Goal: Transaction & Acquisition: Purchase product/service

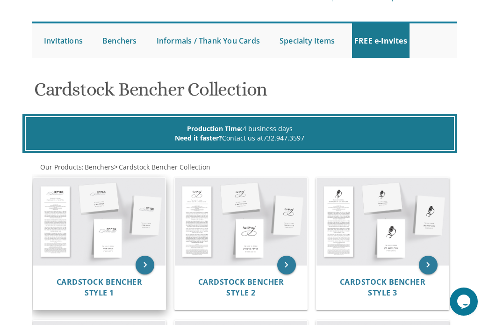
scroll to position [111, 0]
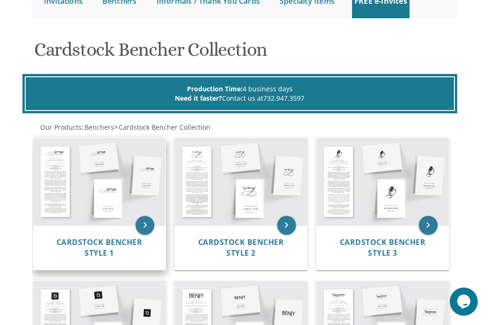
click at [57, 178] on img at bounding box center [99, 181] width 132 height 87
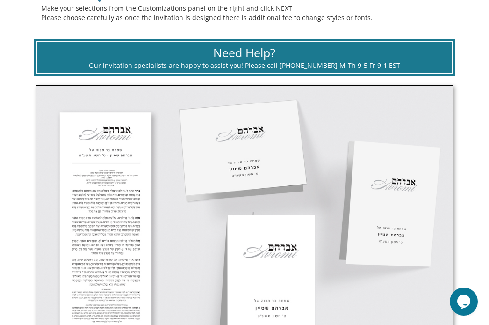
click at [80, 146] on img at bounding box center [244, 222] width 417 height 275
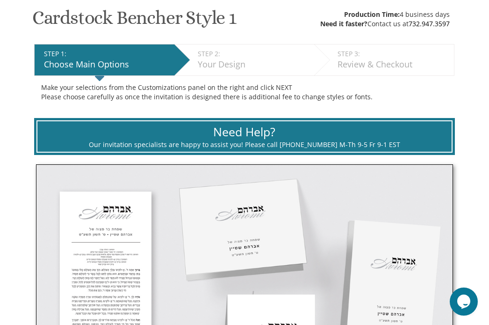
scroll to position [152, 0]
